Goal: Find specific page/section: Find specific page/section

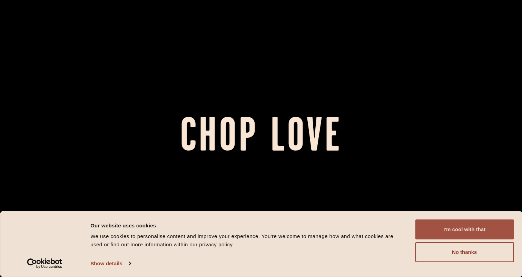
click at [464, 229] on button "I'm cool with that" at bounding box center [464, 230] width 99 height 20
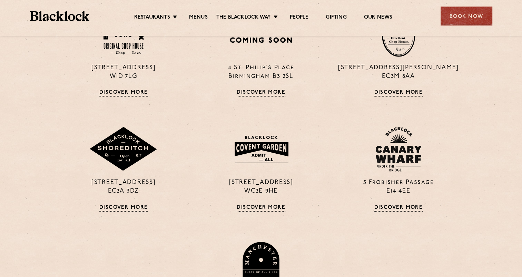
scroll to position [517, 0]
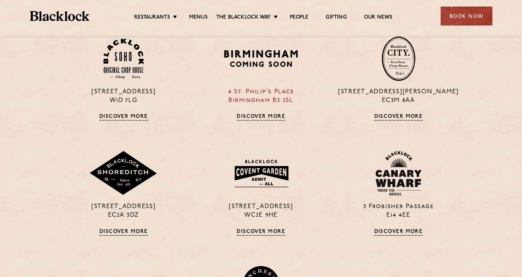
click at [255, 115] on link "Discover More" at bounding box center [261, 117] width 49 height 7
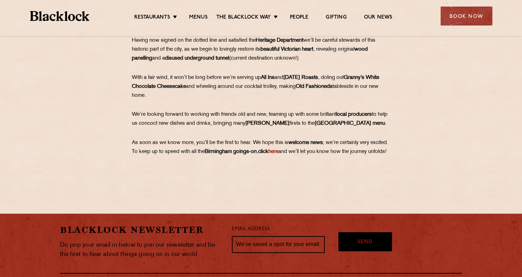
scroll to position [379, 0]
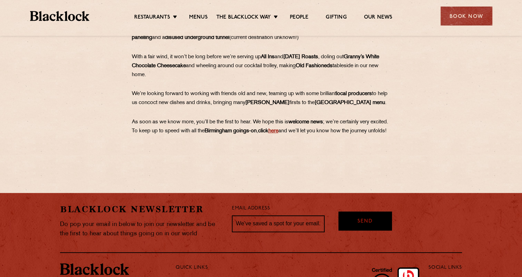
click at [278, 132] on link "here" at bounding box center [273, 131] width 10 height 5
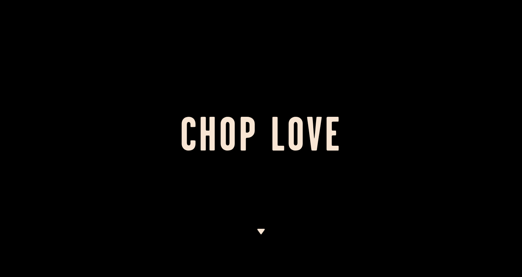
click at [275, 138] on h1 "Chop Love" at bounding box center [261, 139] width 522 height 38
click at [426, 80] on div at bounding box center [261, 138] width 522 height 277
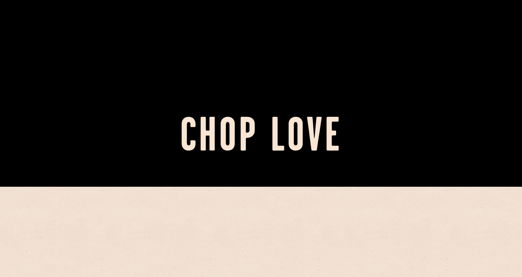
scroll to position [241, 0]
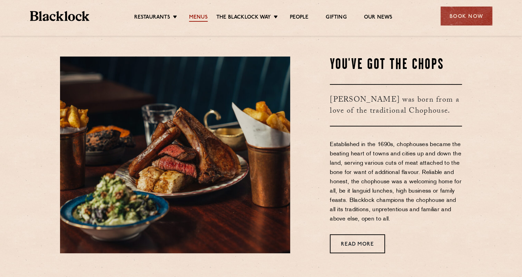
click at [199, 15] on link "Menus" at bounding box center [198, 18] width 19 height 8
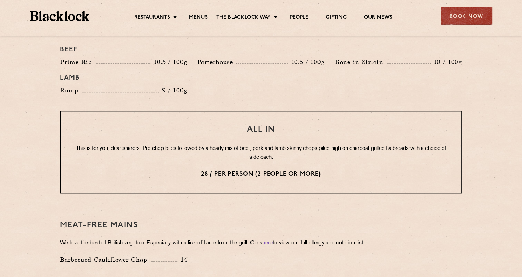
scroll to position [827, 0]
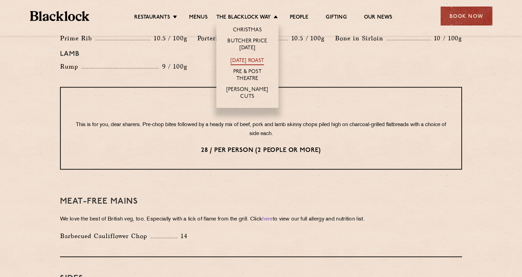
click at [245, 59] on link "[DATE] Roast" at bounding box center [246, 62] width 33 height 8
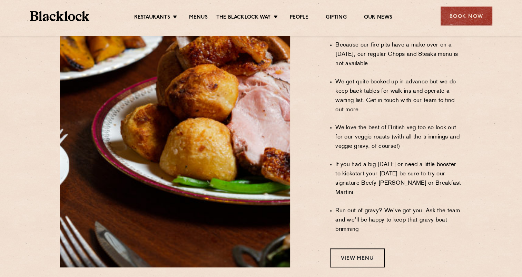
scroll to position [532, 0]
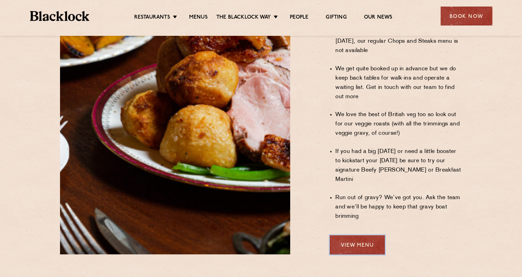
click at [351, 235] on link "View Menu" at bounding box center [357, 244] width 55 height 19
